Goal: Transaction & Acquisition: Purchase product/service

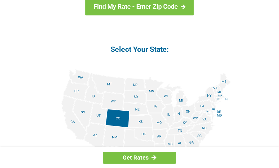
scroll to position [695, 0]
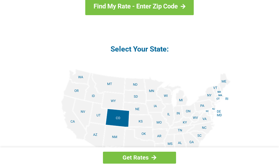
click at [170, 103] on img at bounding box center [139, 135] width 182 height 132
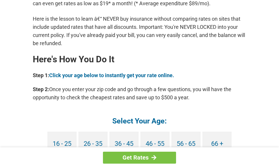
scroll to position [526, 0]
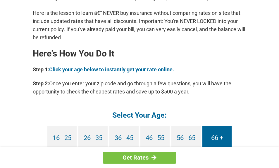
click at [220, 129] on link "66 +" at bounding box center [216, 138] width 29 height 24
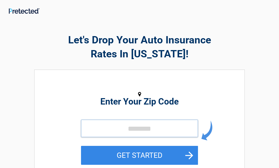
click at [131, 128] on input "tel" at bounding box center [139, 129] width 117 height 18
click at [86, 126] on input "tel" at bounding box center [139, 129] width 117 height 18
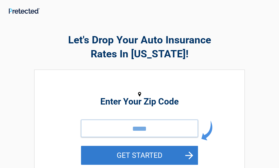
type input "*****"
click at [142, 159] on button "GET STARTED" at bounding box center [139, 155] width 117 height 19
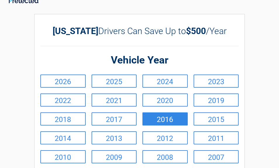
scroll to position [13, 0]
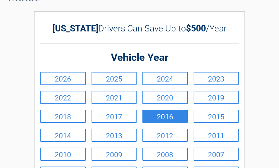
click at [173, 118] on link "2016" at bounding box center [164, 116] width 45 height 13
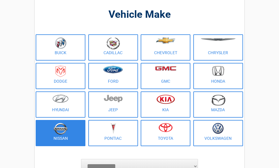
scroll to position [42, 0]
click at [60, 131] on img at bounding box center [60, 129] width 14 height 12
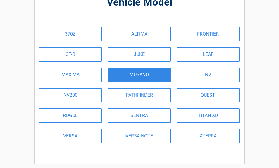
scroll to position [54, 0]
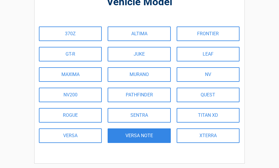
click at [135, 136] on link "VERSA NOTE" at bounding box center [138, 136] width 63 height 15
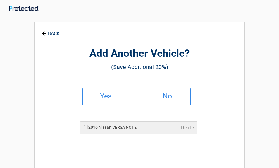
scroll to position [0, 0]
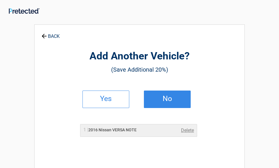
click at [168, 101] on h2 "No" at bounding box center [167, 99] width 34 height 4
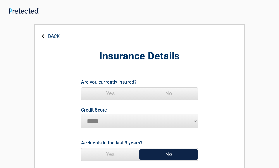
click at [114, 94] on span "Yes" at bounding box center [110, 94] width 58 height 12
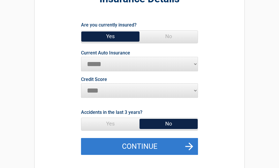
scroll to position [58, 0]
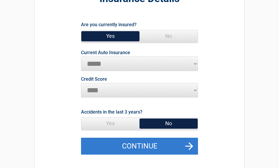
click at [187, 146] on button "Continue" at bounding box center [139, 146] width 117 height 17
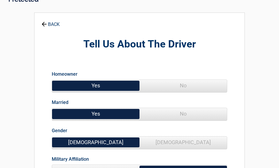
scroll to position [12, 0]
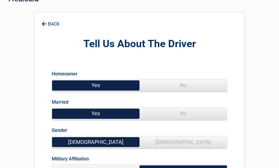
click at [188, 114] on span "No" at bounding box center [182, 114] width 87 height 12
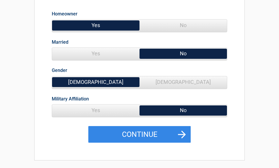
scroll to position [73, 0]
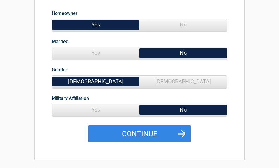
click at [95, 107] on span "Yes" at bounding box center [95, 110] width 87 height 12
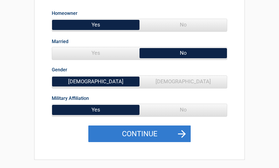
click at [144, 134] on button "Continue" at bounding box center [139, 134] width 102 height 17
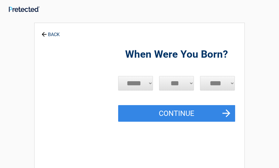
scroll to position [0, 0]
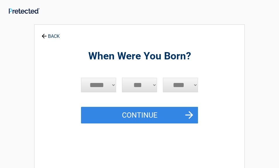
select select "*"
select select "**"
select select "****"
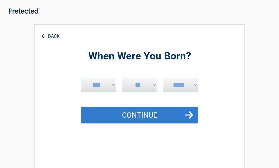
click at [156, 115] on button "Continue" at bounding box center [139, 115] width 117 height 17
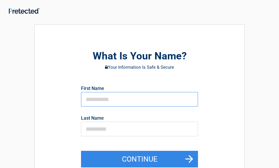
click at [115, 100] on input "text" at bounding box center [139, 99] width 117 height 15
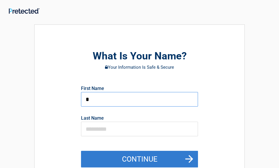
type input "*"
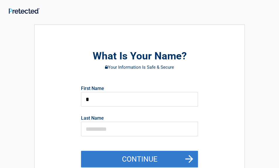
click at [162, 161] on button "Continue" at bounding box center [139, 159] width 117 height 17
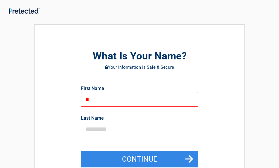
type input "******"
type input "****"
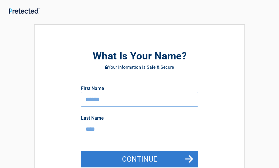
click at [165, 157] on button "Continue" at bounding box center [139, 159] width 117 height 17
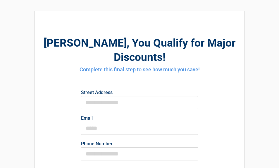
scroll to position [14, 0]
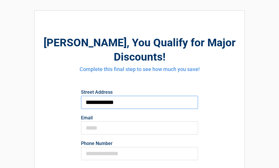
type input "**********"
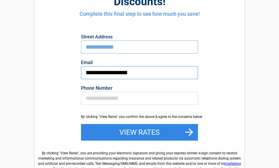
scroll to position [70, 0]
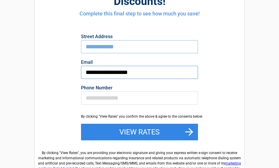
type input "**********"
drag, startPoint x: 97, startPoint y: 83, endPoint x: 114, endPoint y: 87, distance: 17.3
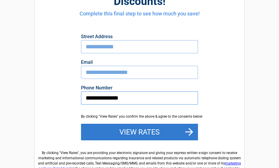
type input "**********"
click at [156, 124] on button "View Rates" at bounding box center [139, 132] width 117 height 17
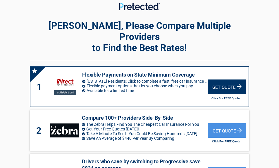
click at [232, 80] on div "Get Quote" at bounding box center [226, 87] width 38 height 15
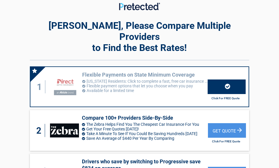
scroll to position [0, 0]
